Goal: Check status: Check status

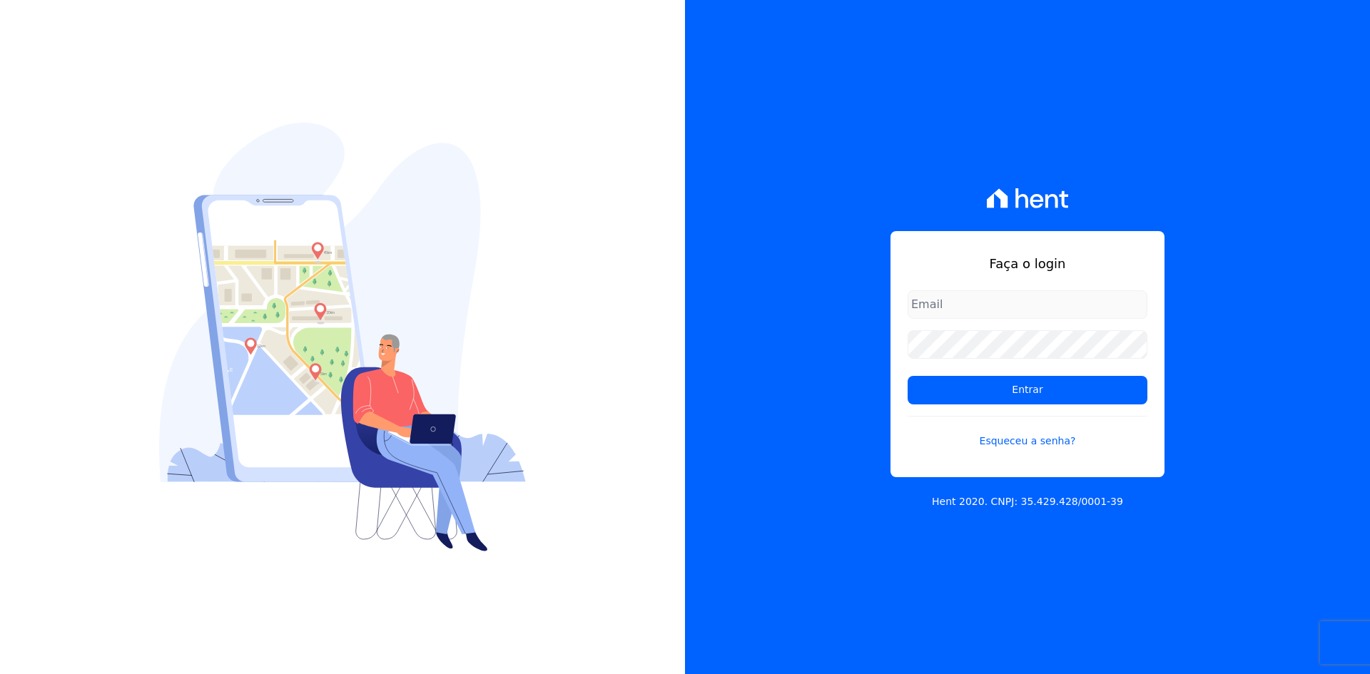
type input "[EMAIL_ADDRESS][DOMAIN_NAME]"
click at [1329, 399] on div "Faça o login [EMAIL_ADDRESS][DOMAIN_NAME] Entrar Esqueceu a senha? Hent 2020. C…" at bounding box center [1027, 337] width 685 height 674
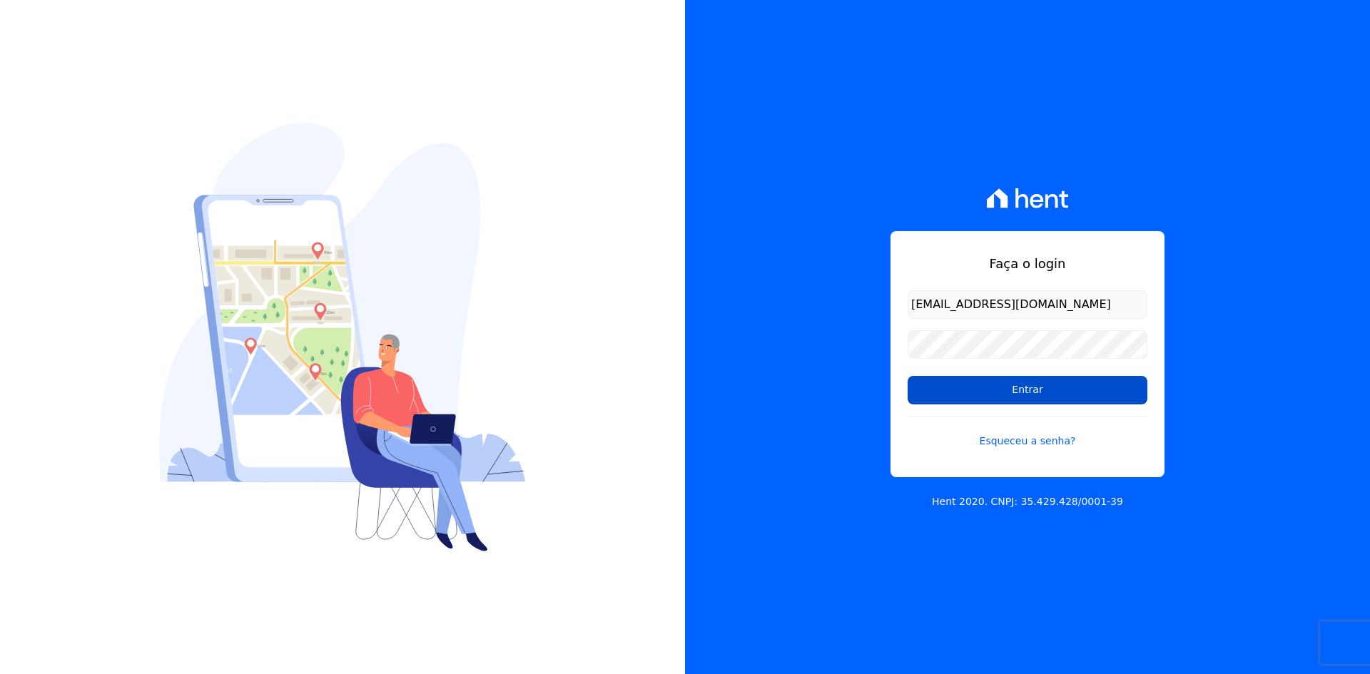
click at [1061, 393] on input "Entrar" at bounding box center [1028, 390] width 240 height 29
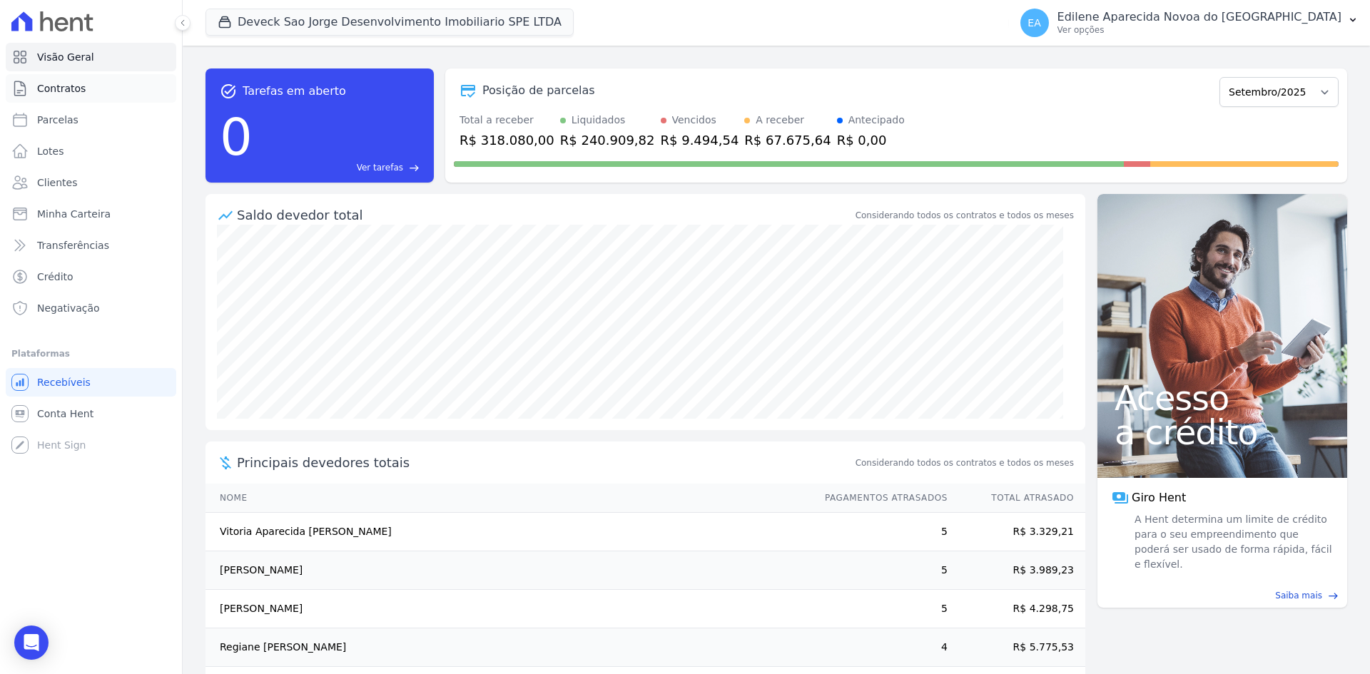
click at [71, 90] on span "Contratos" at bounding box center [61, 88] width 49 height 14
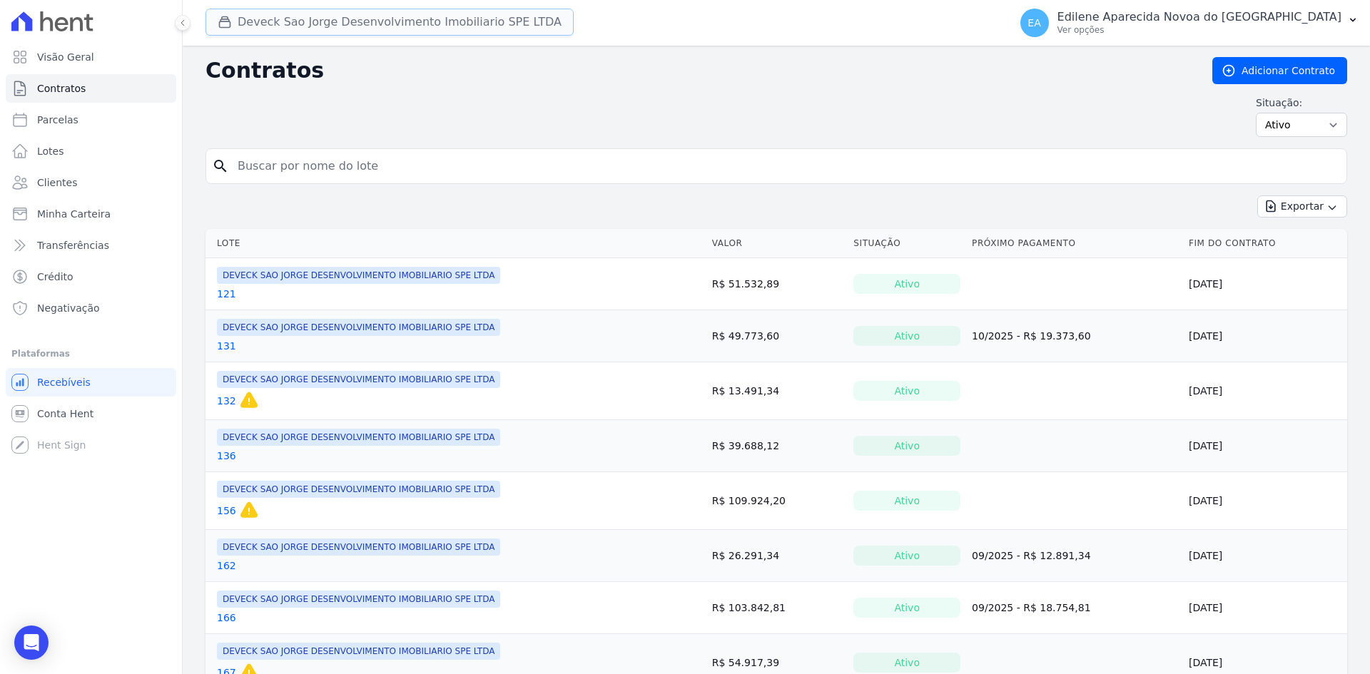
click at [378, 18] on button "Deveck Sao Jorge Desenvolvimento Imobiliario SPE LTDA" at bounding box center [390, 22] width 368 height 27
click at [372, 171] on input "search" at bounding box center [785, 166] width 1112 height 29
type input "97"
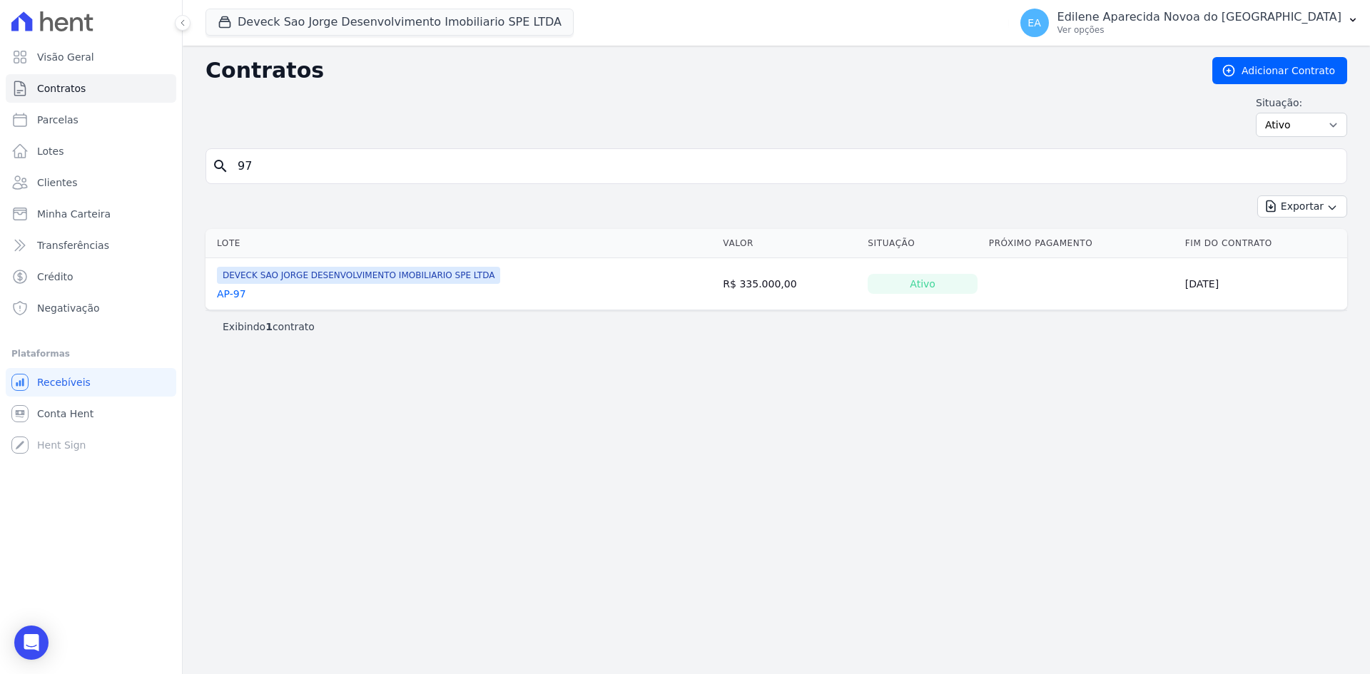
click at [233, 295] on link "AP-97" at bounding box center [231, 294] width 29 height 14
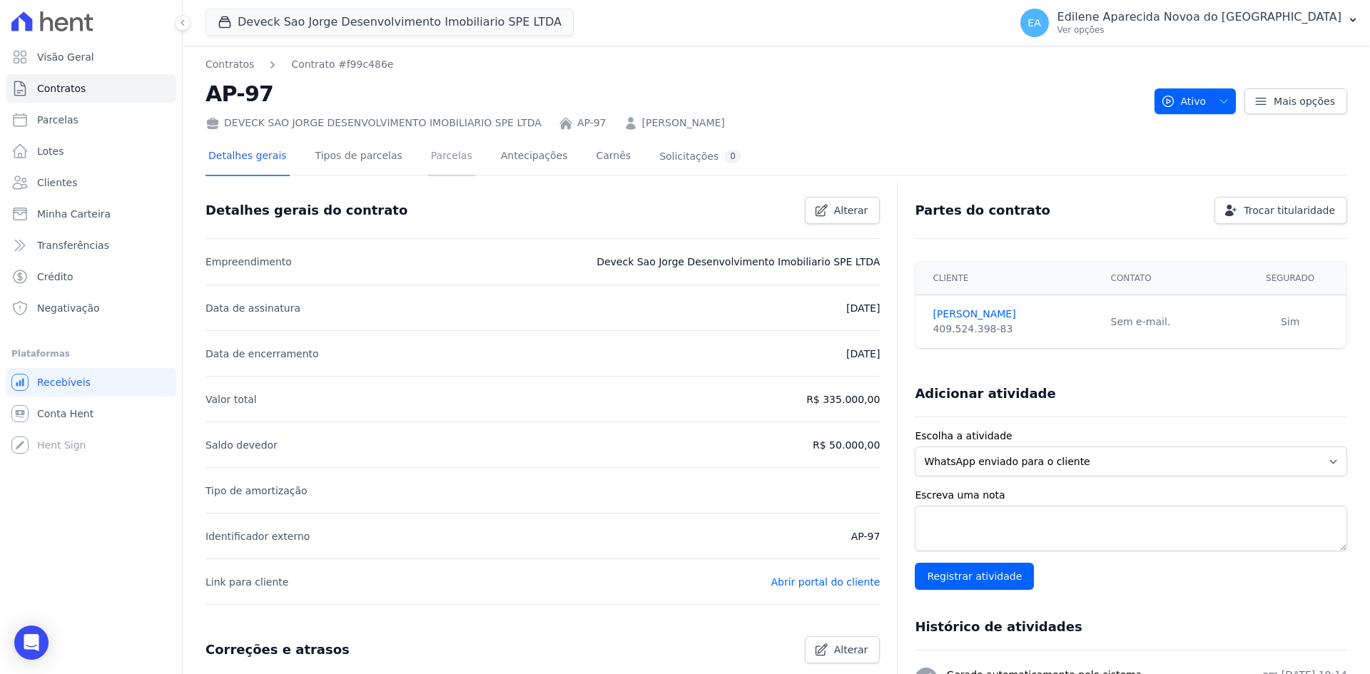
click at [435, 156] on link "Parcelas" at bounding box center [451, 157] width 47 height 38
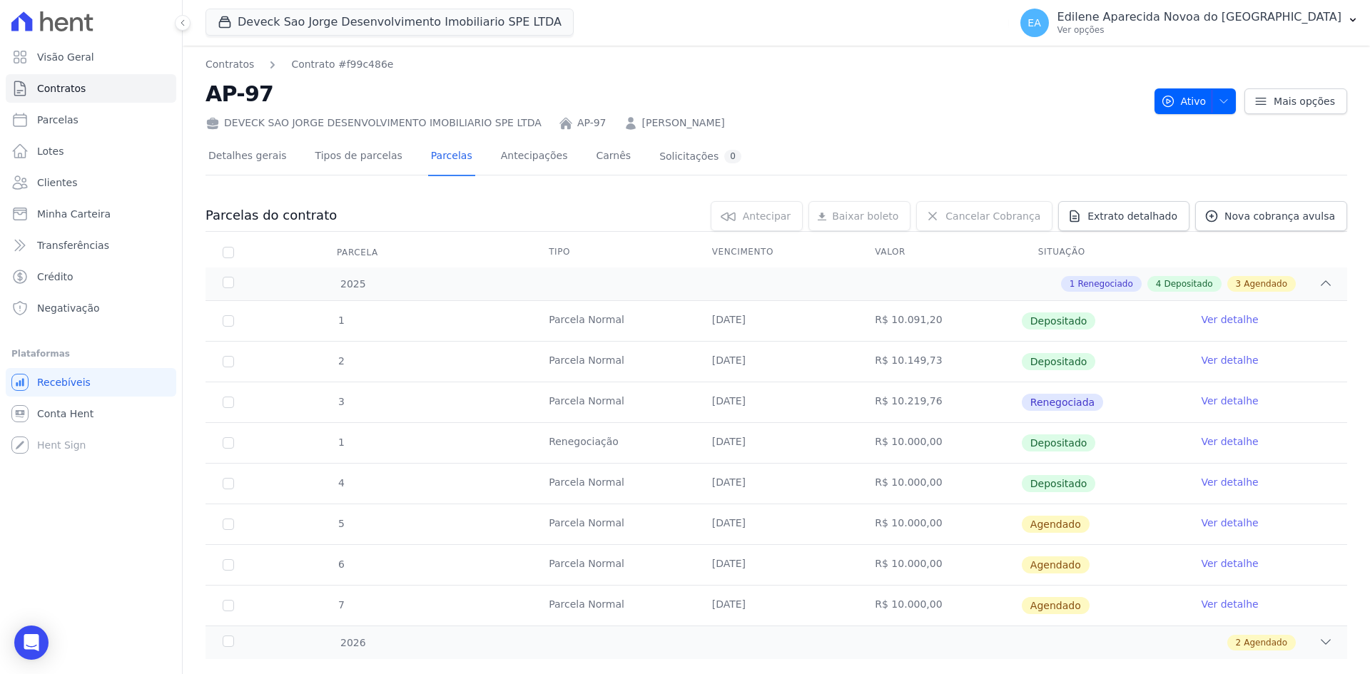
click at [1232, 444] on link "Ver detalhe" at bounding box center [1229, 442] width 57 height 14
